Goal: Task Accomplishment & Management: Manage account settings

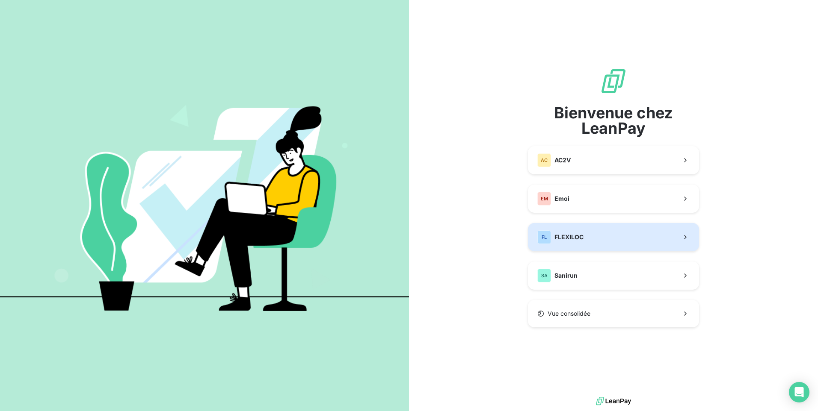
click at [592, 231] on button "FL FLEXILOC" at bounding box center [613, 237] width 171 height 28
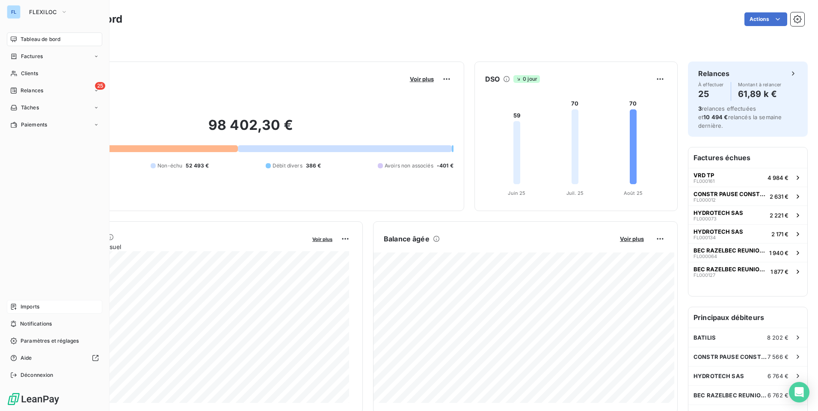
click at [39, 307] on span "Imports" at bounding box center [30, 307] width 19 height 8
click at [14, 12] on div "FL" at bounding box center [14, 12] width 14 height 14
click at [59, 9] on button "FLEXILOC" at bounding box center [48, 12] width 49 height 14
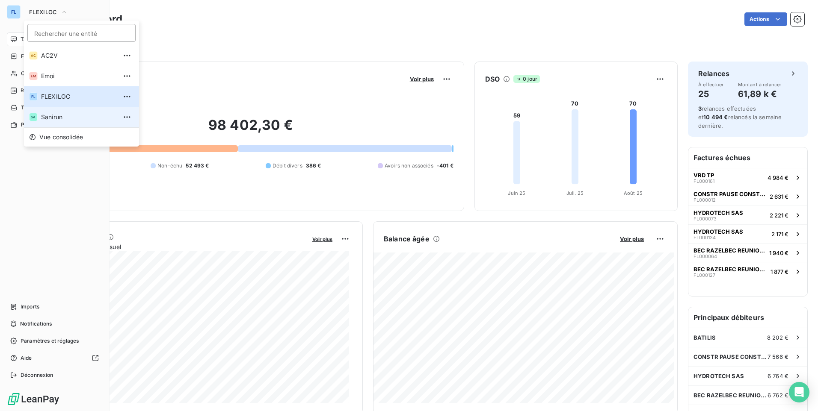
click at [62, 118] on span "Sanirun" at bounding box center [79, 117] width 76 height 9
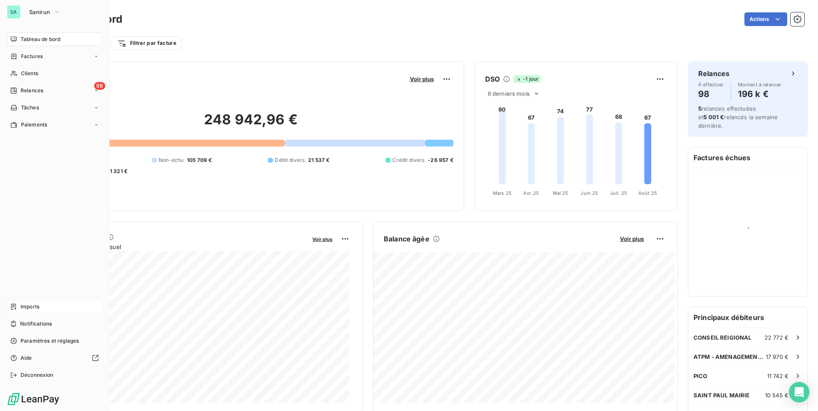
click at [44, 305] on div "Imports" at bounding box center [54, 307] width 95 height 14
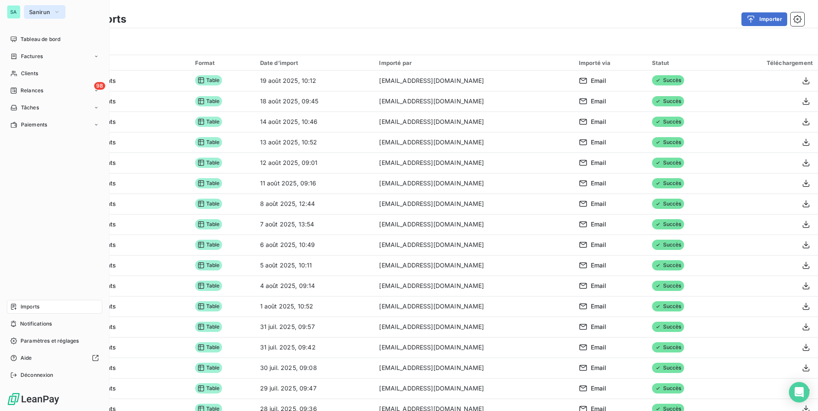
click at [46, 12] on span "Sanirun" at bounding box center [39, 12] width 21 height 7
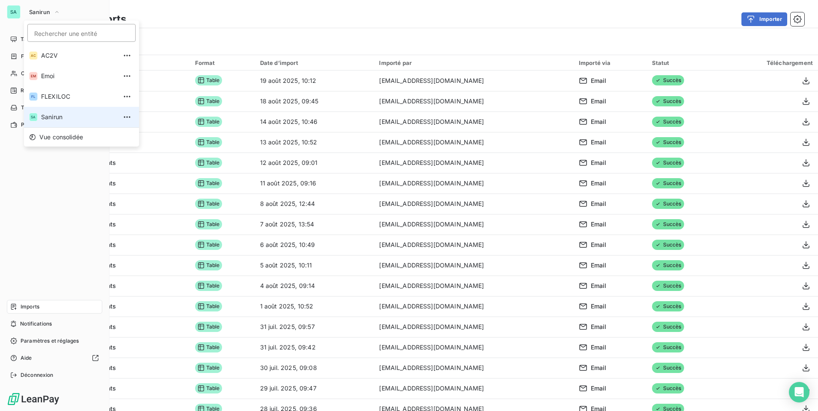
click at [62, 115] on span "Sanirun" at bounding box center [79, 117] width 76 height 9
